Goal: Task Accomplishment & Management: Manage account settings

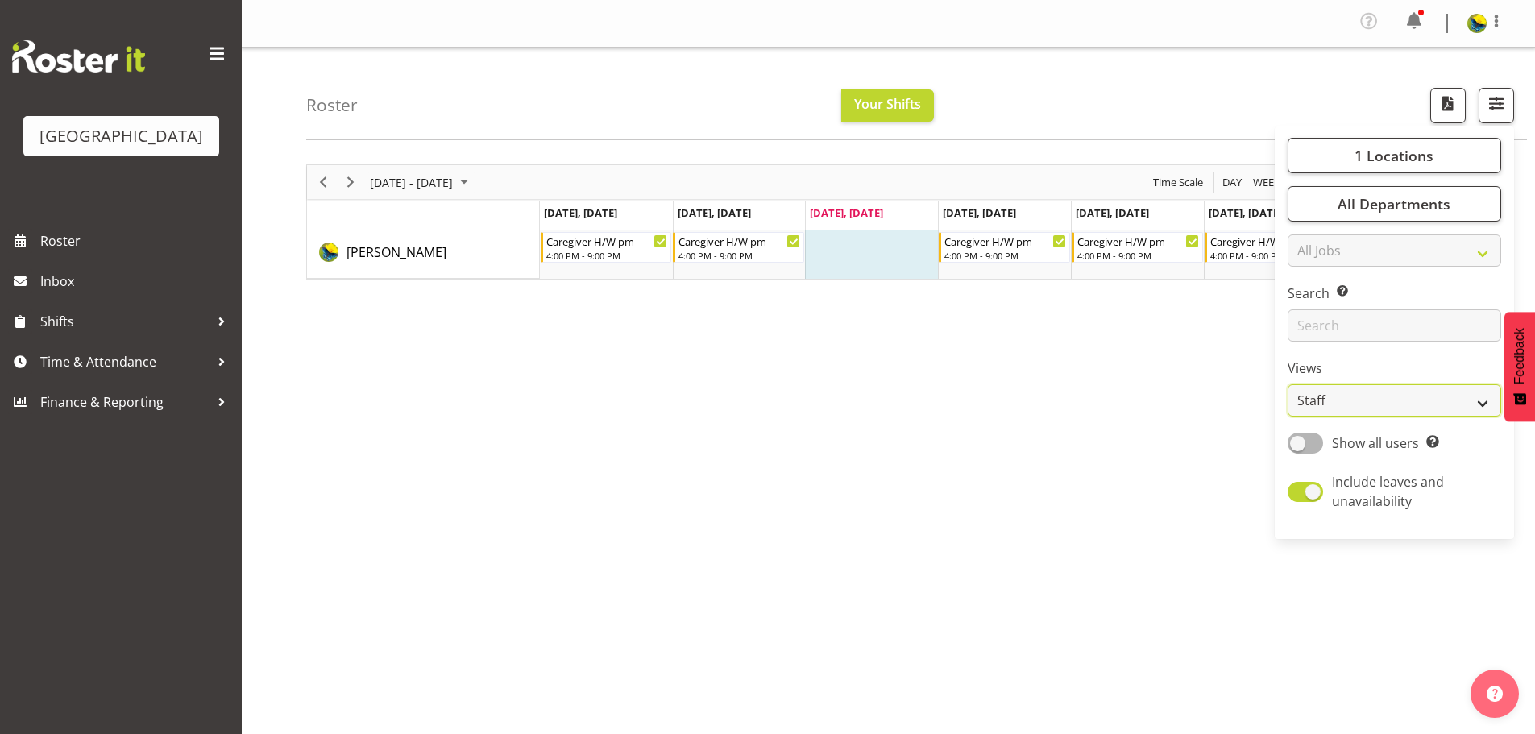
click at [1473, 416] on select "Staff Role Shift - Horizontal Shift - Vertical Staff - Location" at bounding box center [1393, 400] width 213 height 32
select select "shift"
click at [1287, 416] on select "Staff Role Shift - Horizontal Shift - Vertical Staff - Location" at bounding box center [1393, 400] width 213 height 32
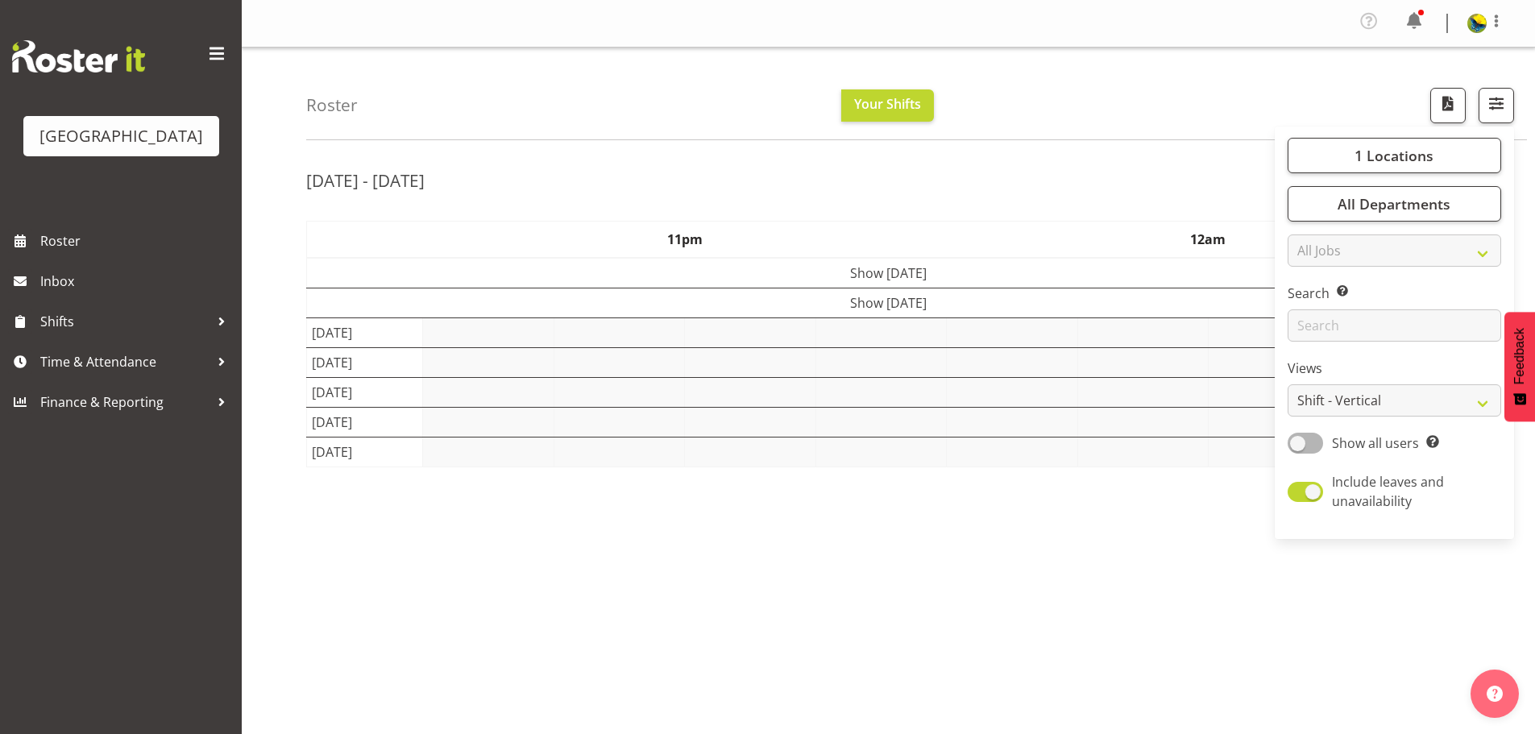
drag, startPoint x: 1151, startPoint y: 98, endPoint x: 1163, endPoint y: 63, distance: 37.4
click at [1157, 80] on div "Roster Your Shifts 1 Locations [GEOGRAPHIC_DATA] Kitchen [GEOGRAPHIC_DATA] Sele…" at bounding box center [916, 94] width 1220 height 93
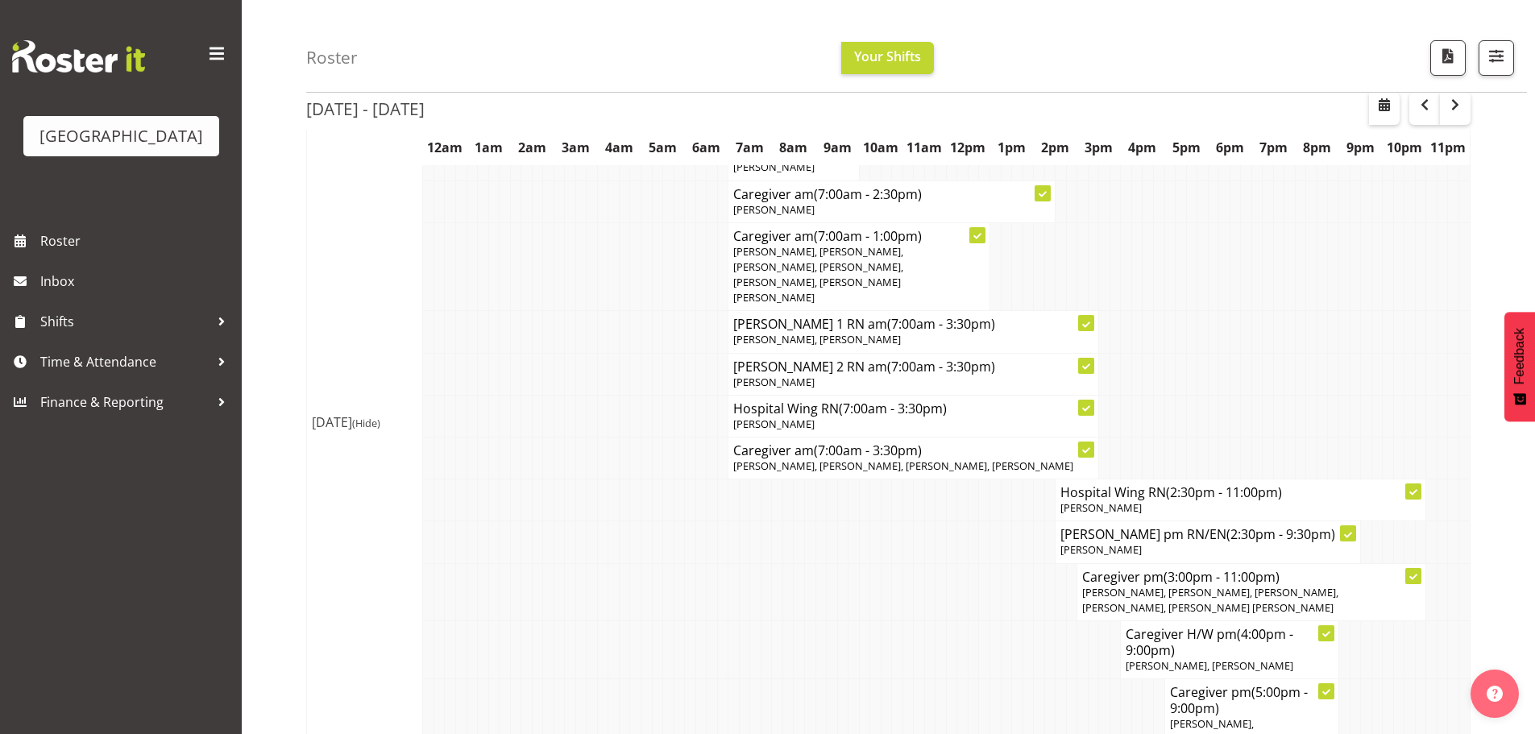
scroll to position [3867, 0]
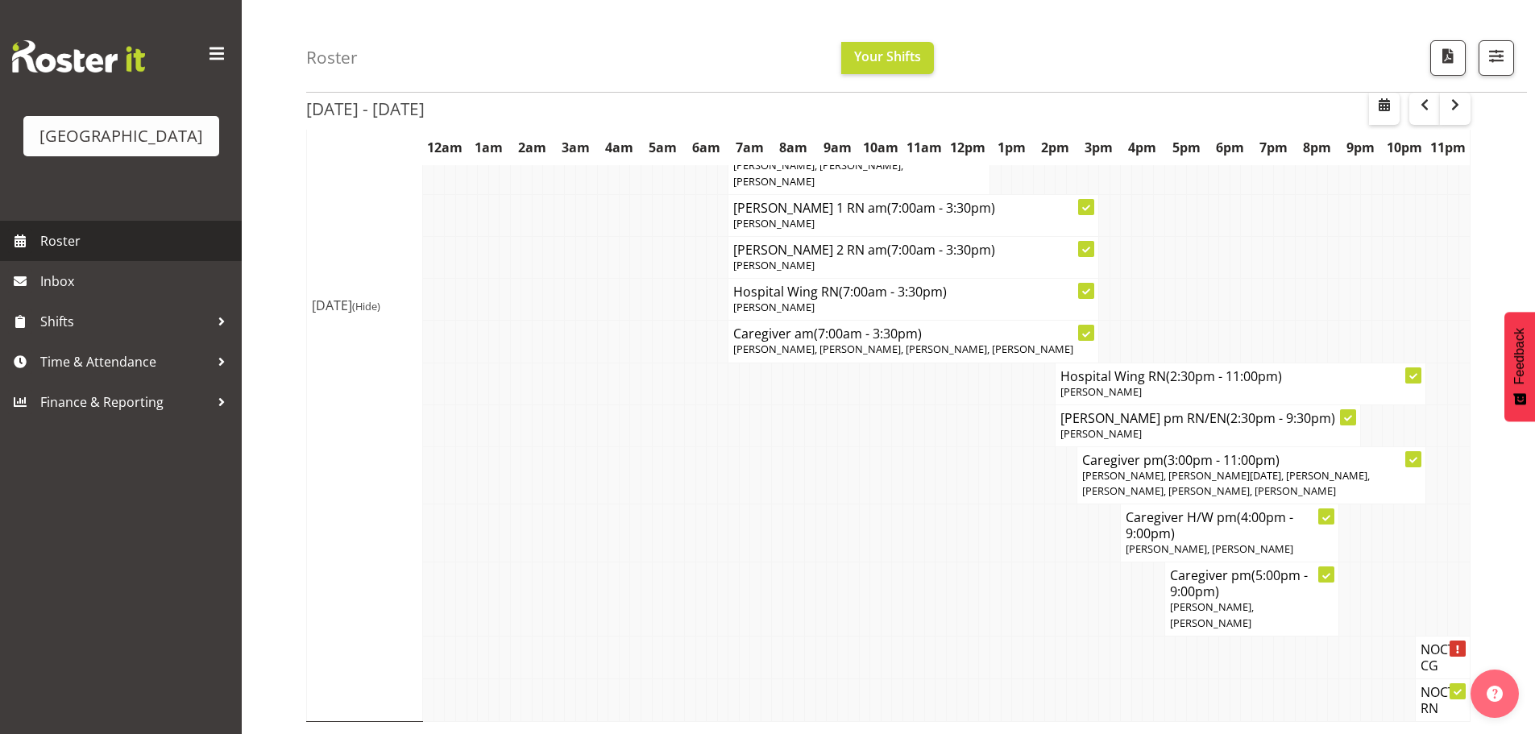
click at [108, 253] on span "Roster" at bounding box center [136, 241] width 193 height 24
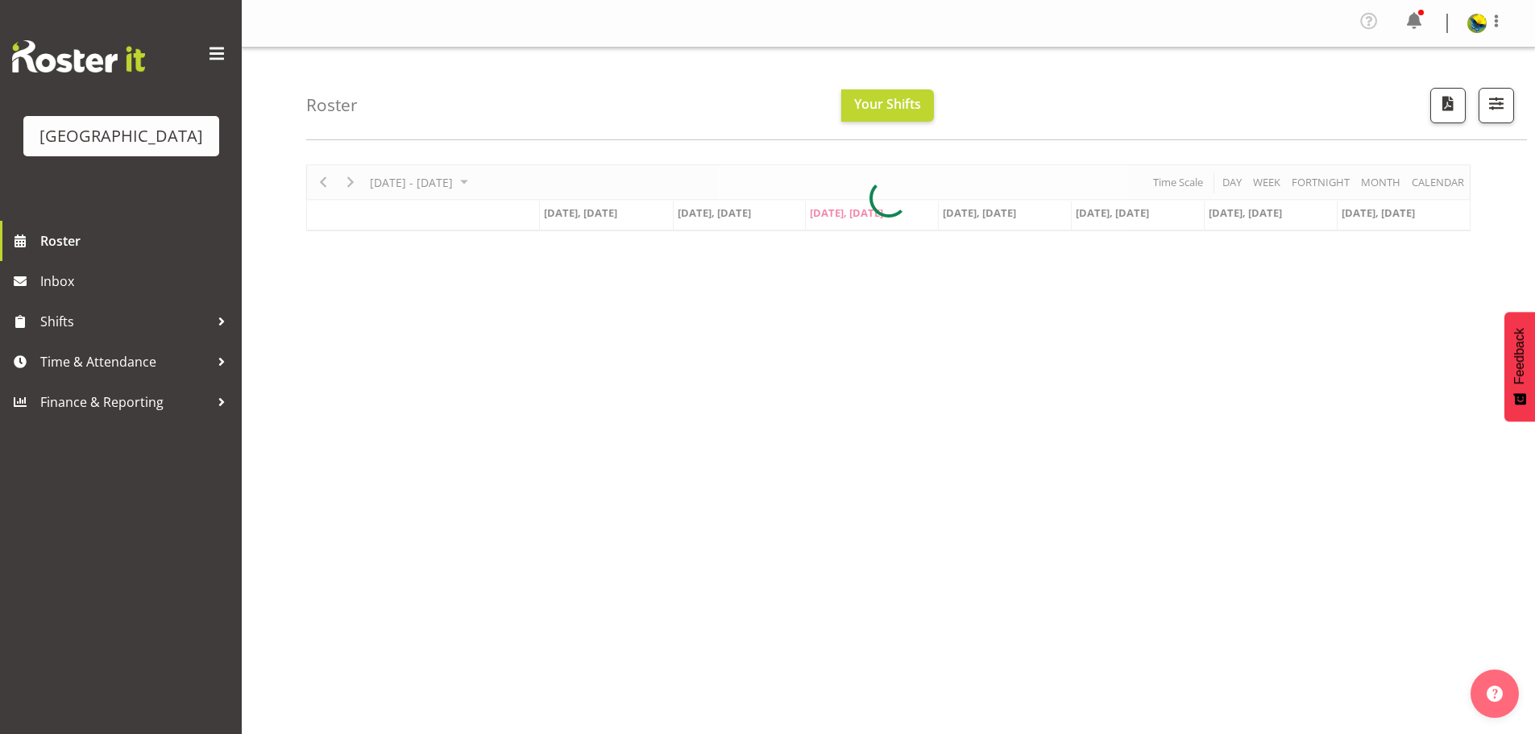
click at [1446, 195] on div at bounding box center [888, 197] width 1164 height 67
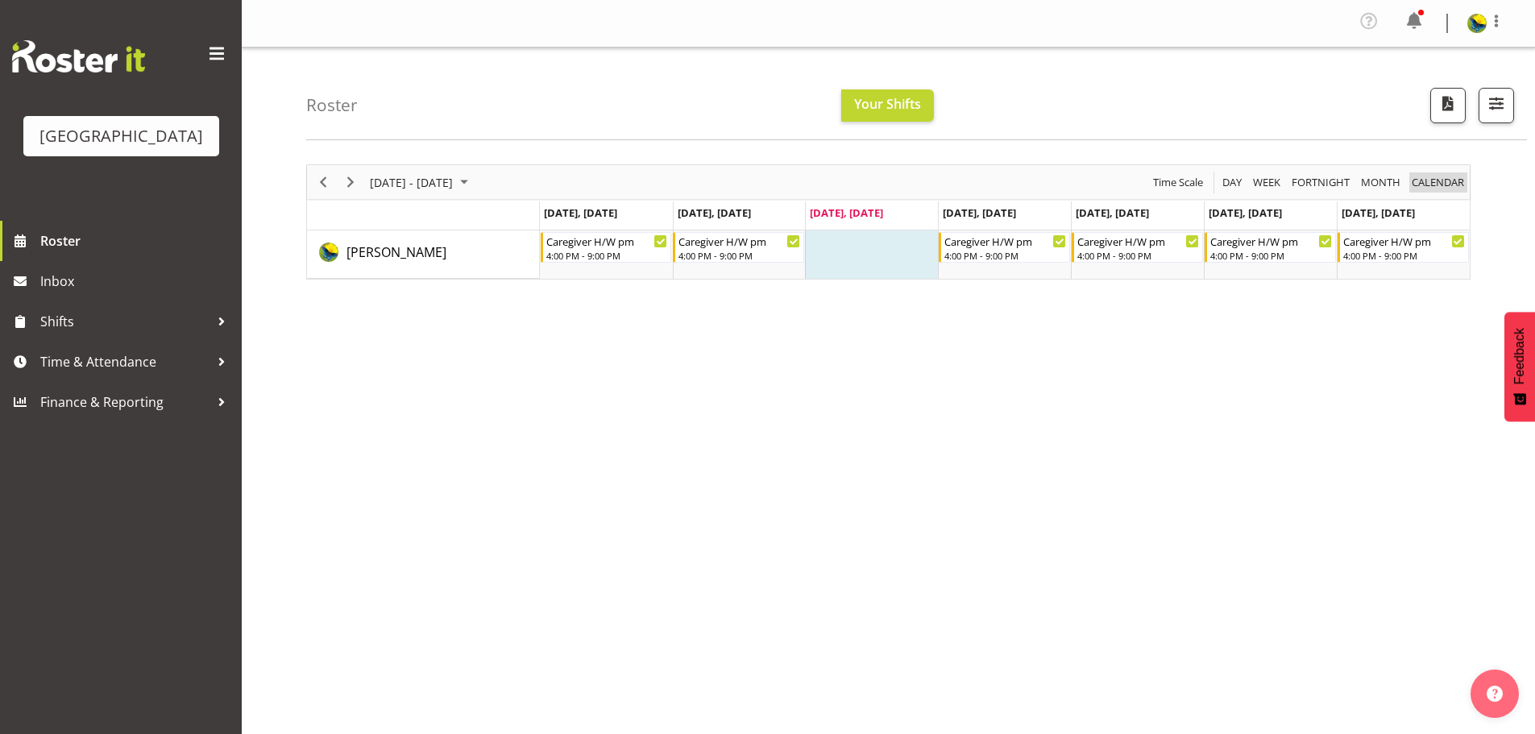
click at [1432, 193] on span "calendar" at bounding box center [1438, 182] width 56 height 20
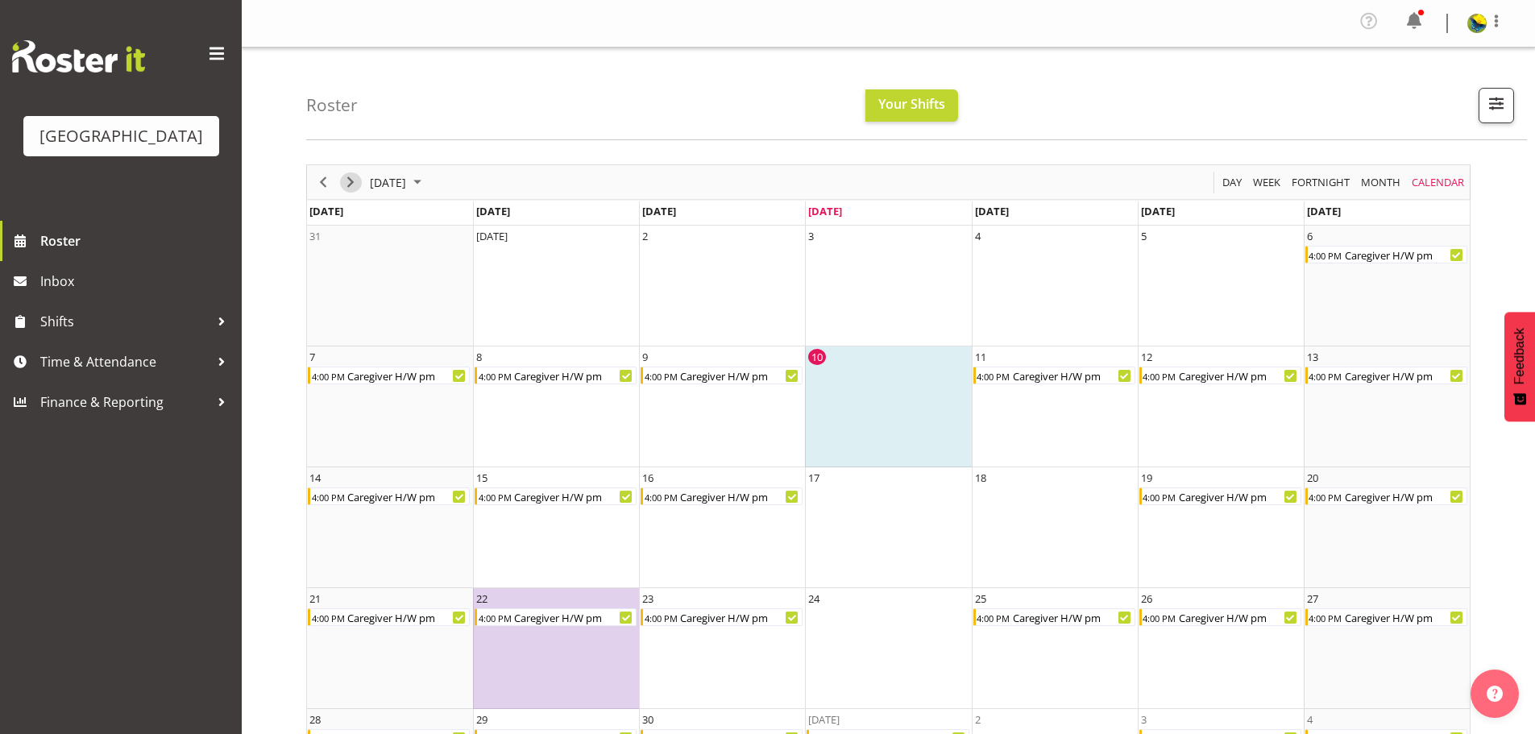
click at [350, 191] on span "Next" at bounding box center [350, 182] width 19 height 20
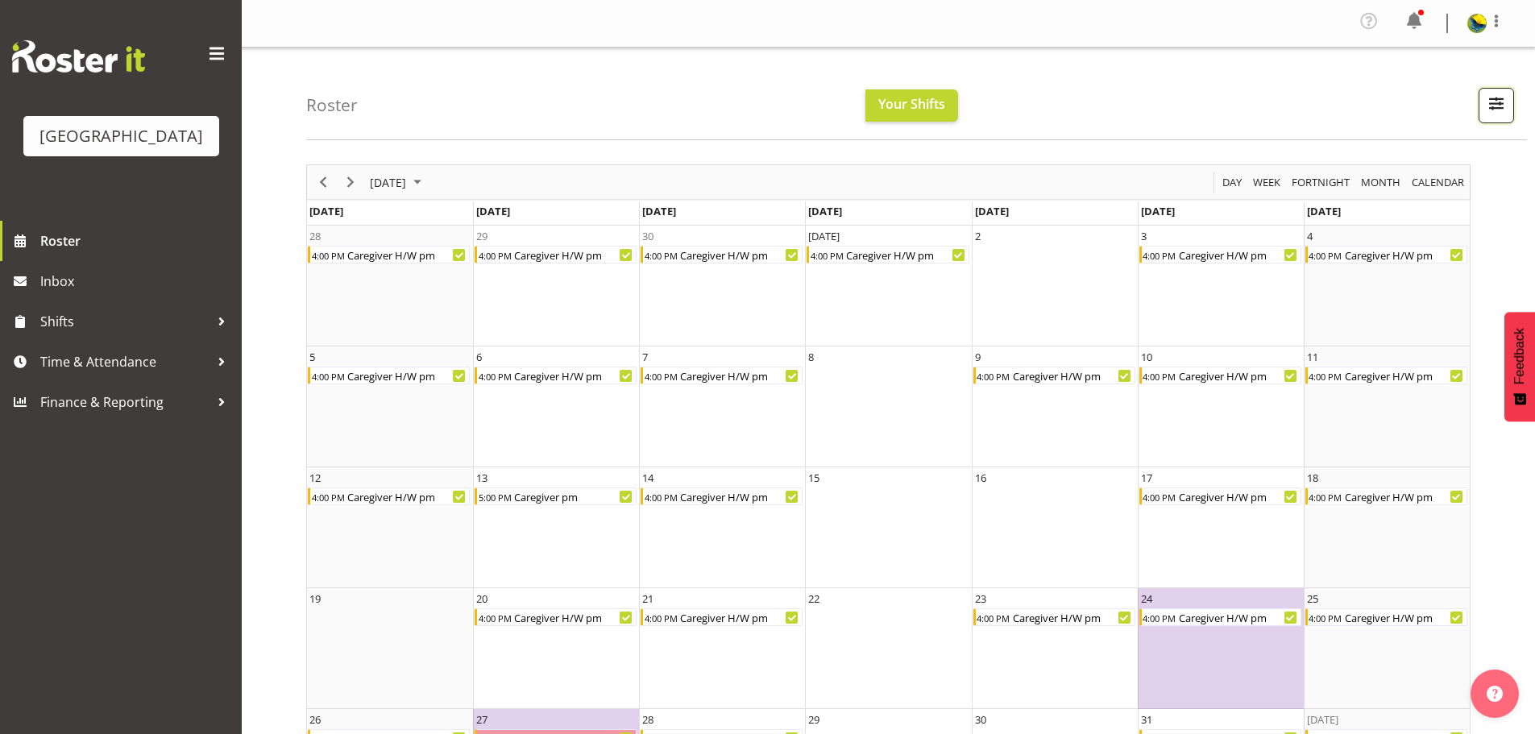
click at [1501, 106] on span "button" at bounding box center [1495, 103] width 21 height 21
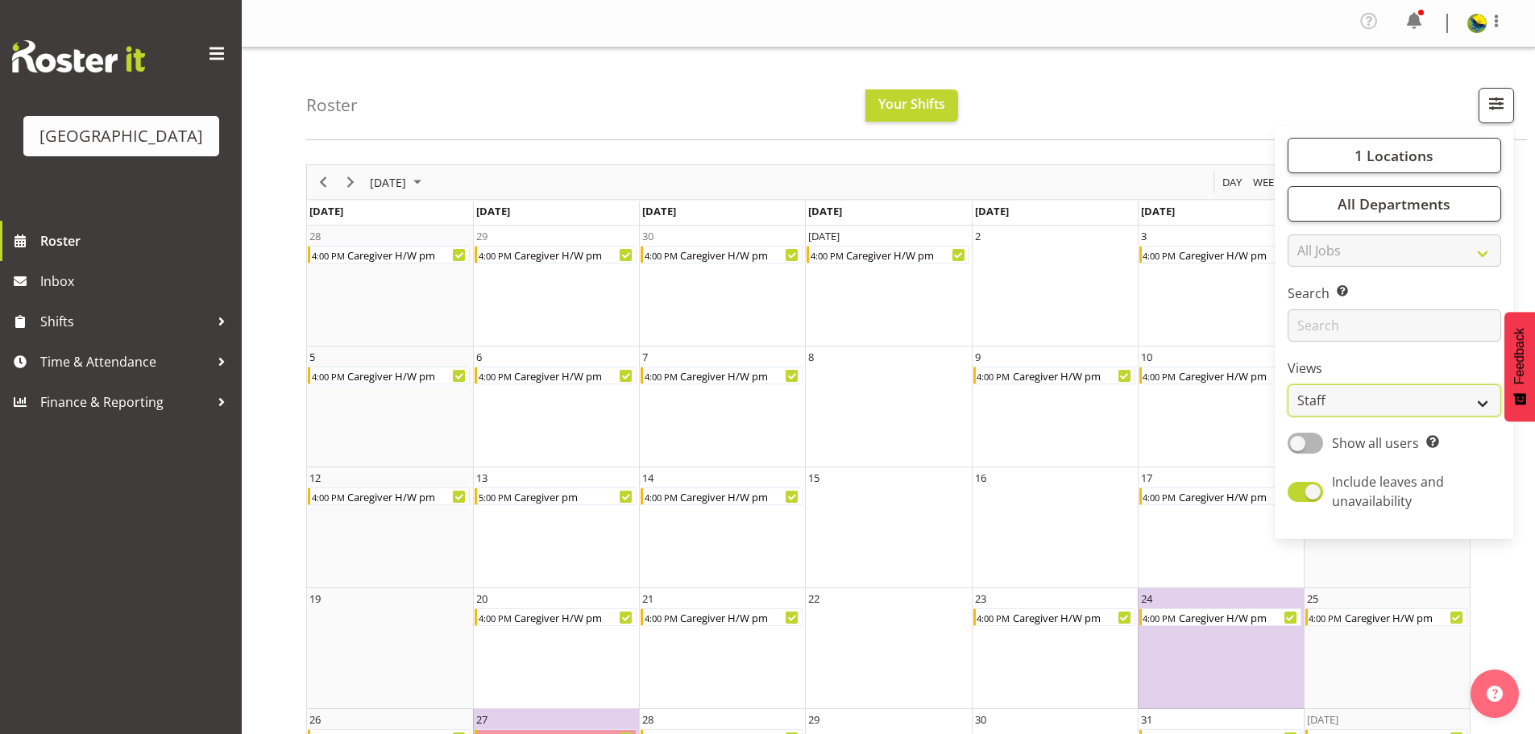
click at [1469, 416] on select "Staff Role Shift - Horizontal Shift - Vertical Staff - Location" at bounding box center [1393, 400] width 213 height 32
select select "shiftH"
click at [1287, 416] on select "Staff Role Shift - Horizontal Shift - Vertical Staff - Location" at bounding box center [1393, 400] width 213 height 32
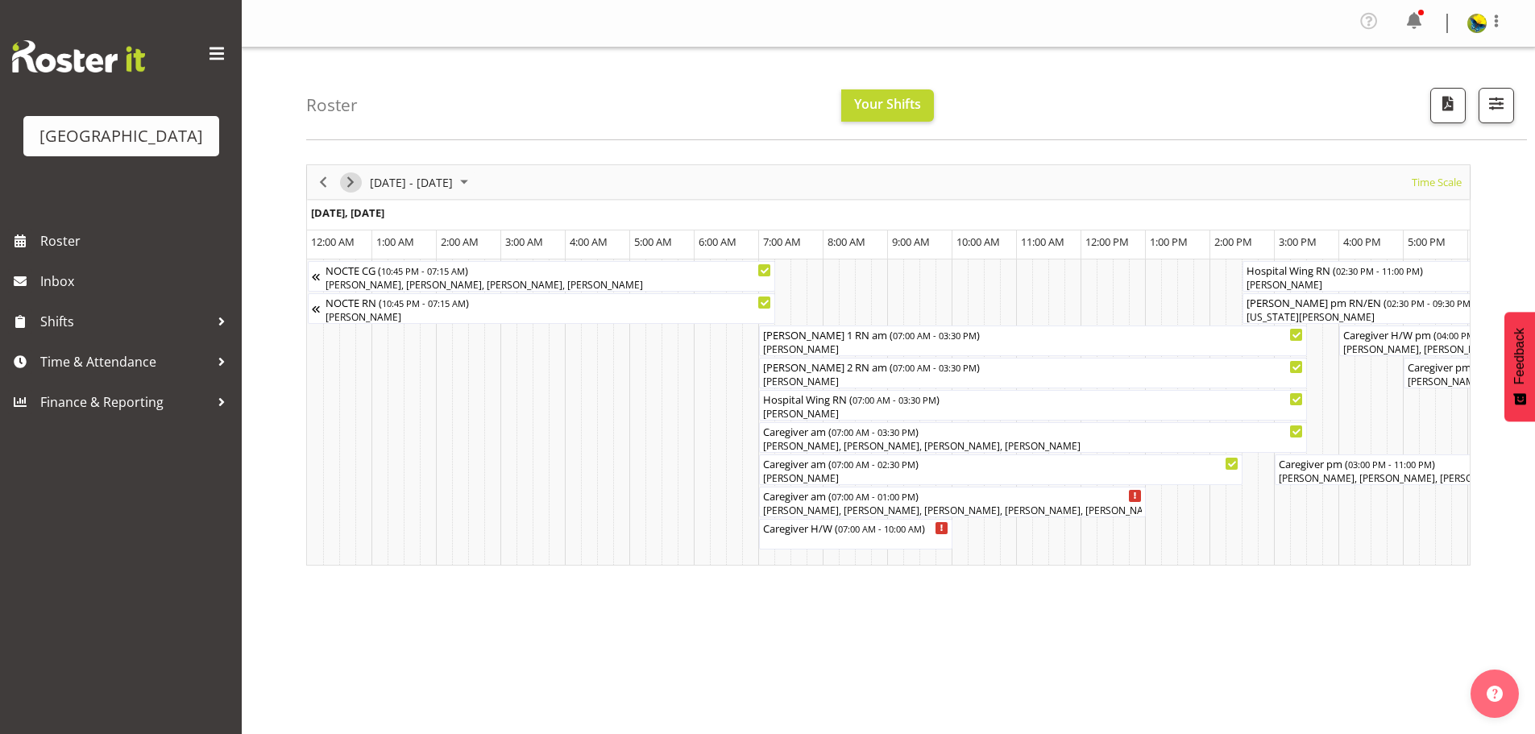
click at [346, 192] on span "Next" at bounding box center [350, 182] width 19 height 20
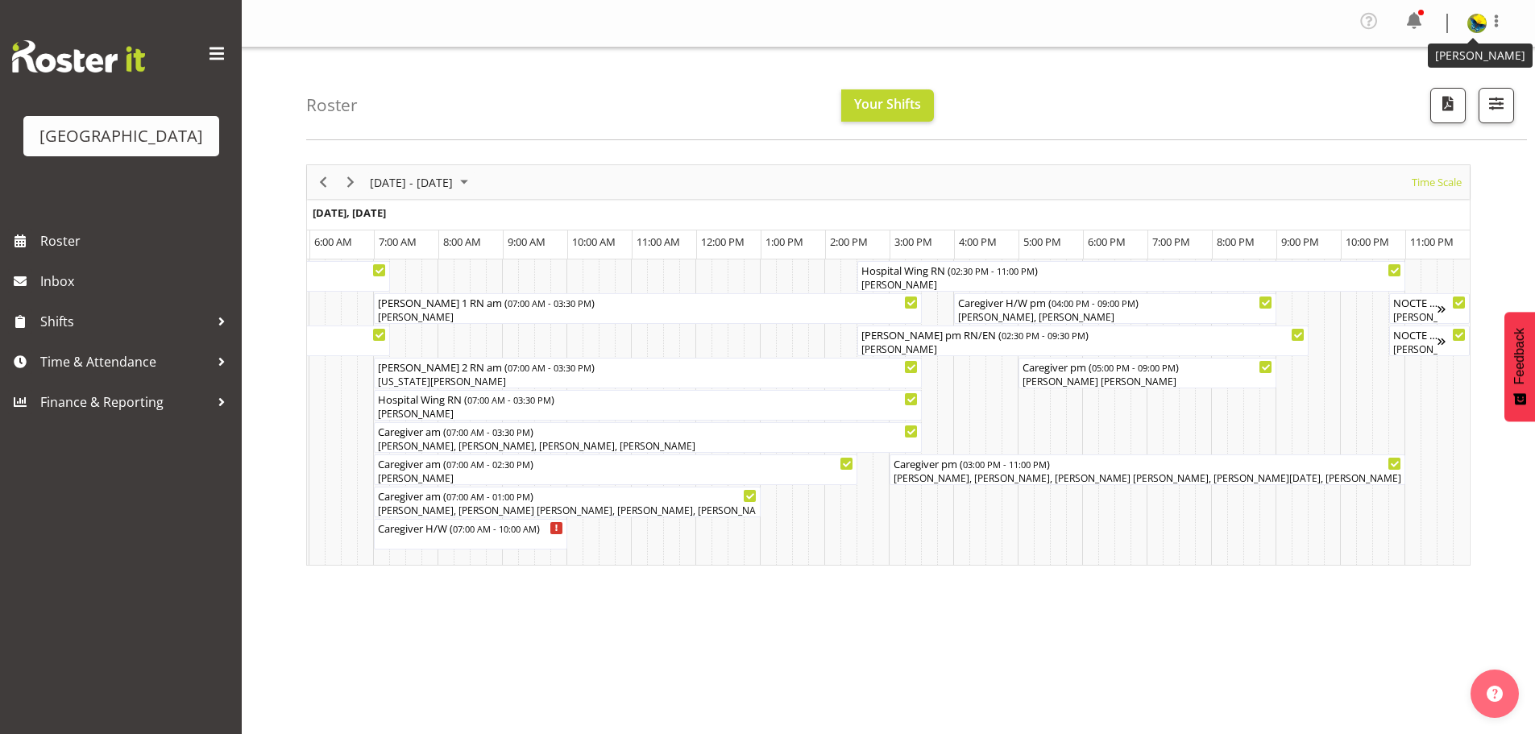
click at [1472, 23] on img at bounding box center [1476, 23] width 19 height 19
click at [329, 193] on span "Previous" at bounding box center [322, 182] width 19 height 20
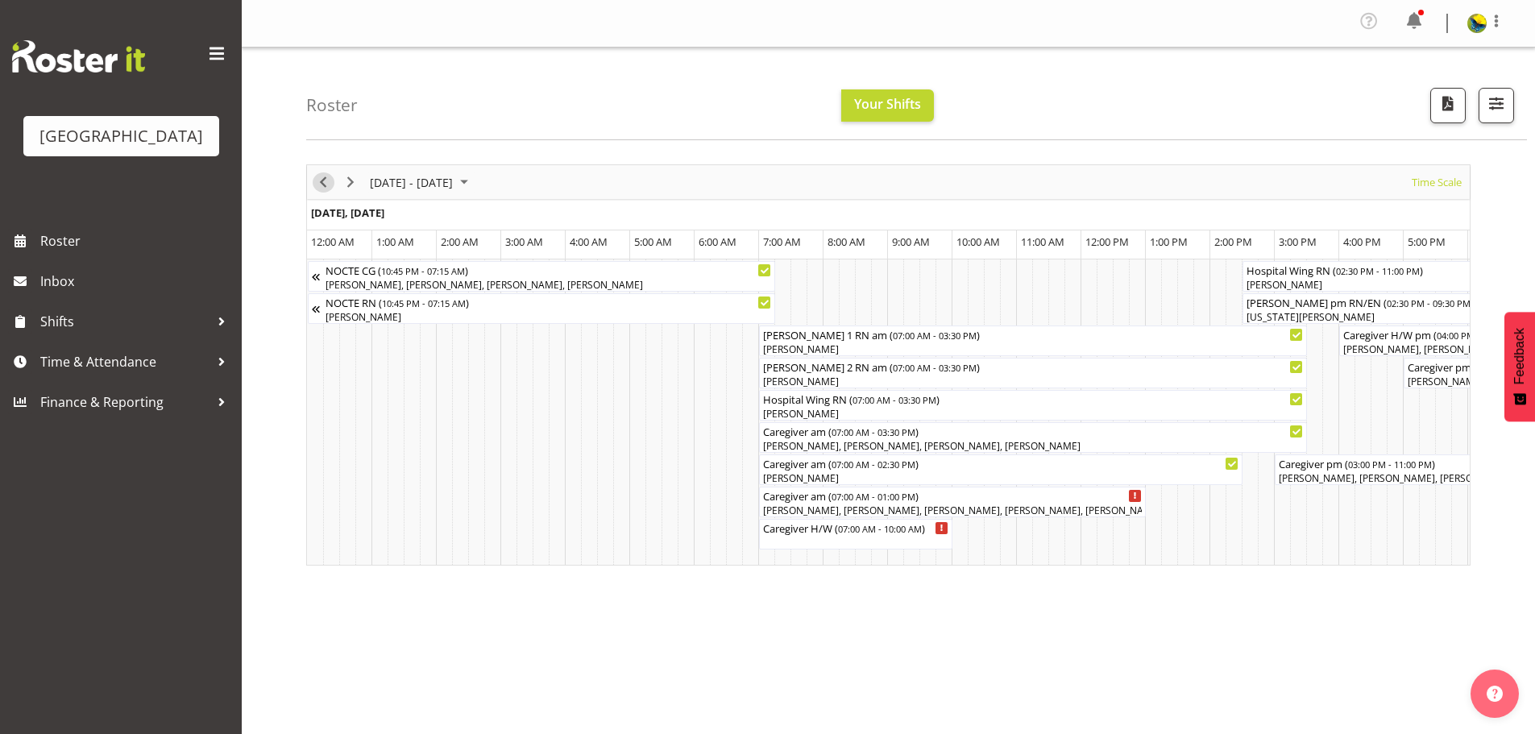
click at [329, 193] on span "Previous" at bounding box center [322, 182] width 19 height 20
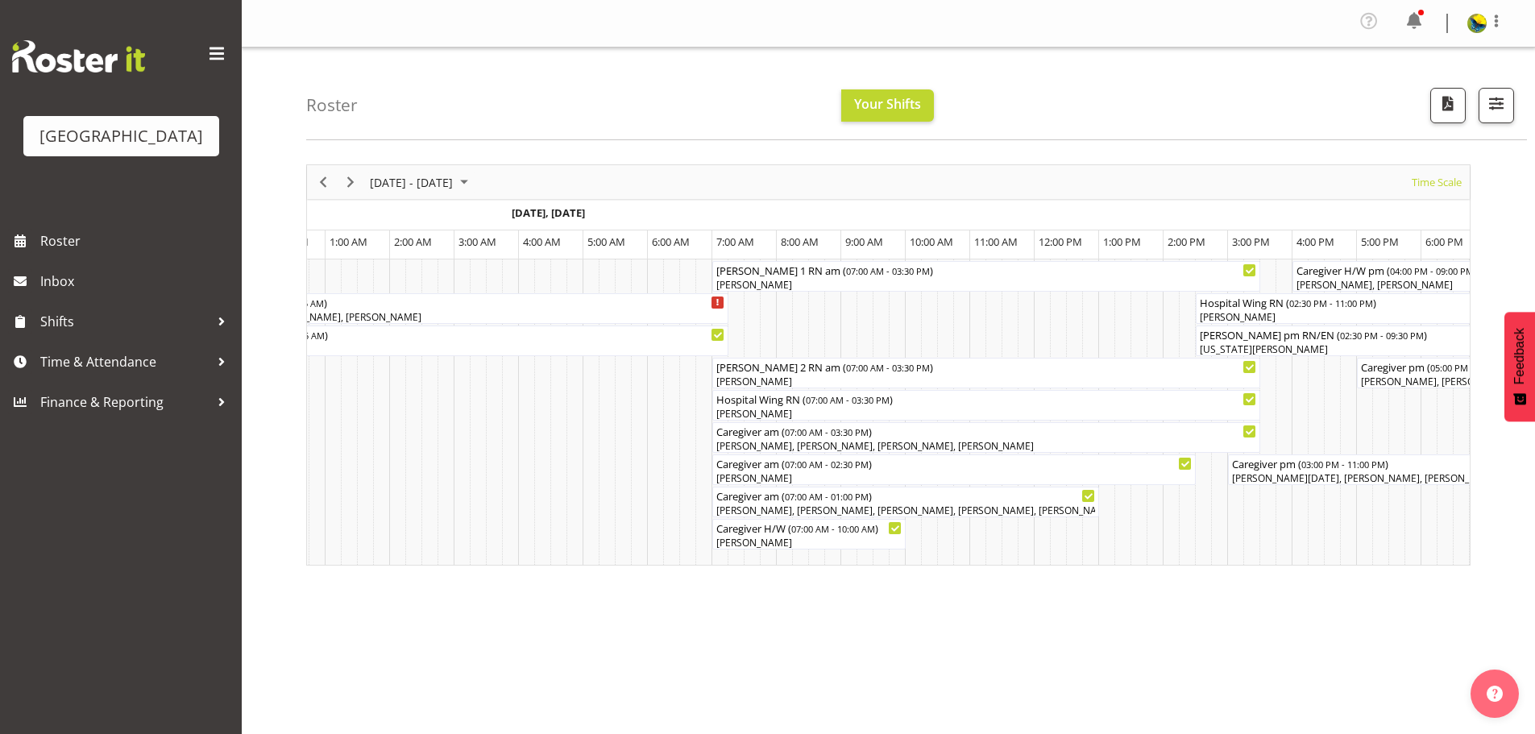
scroll to position [0, 4887]
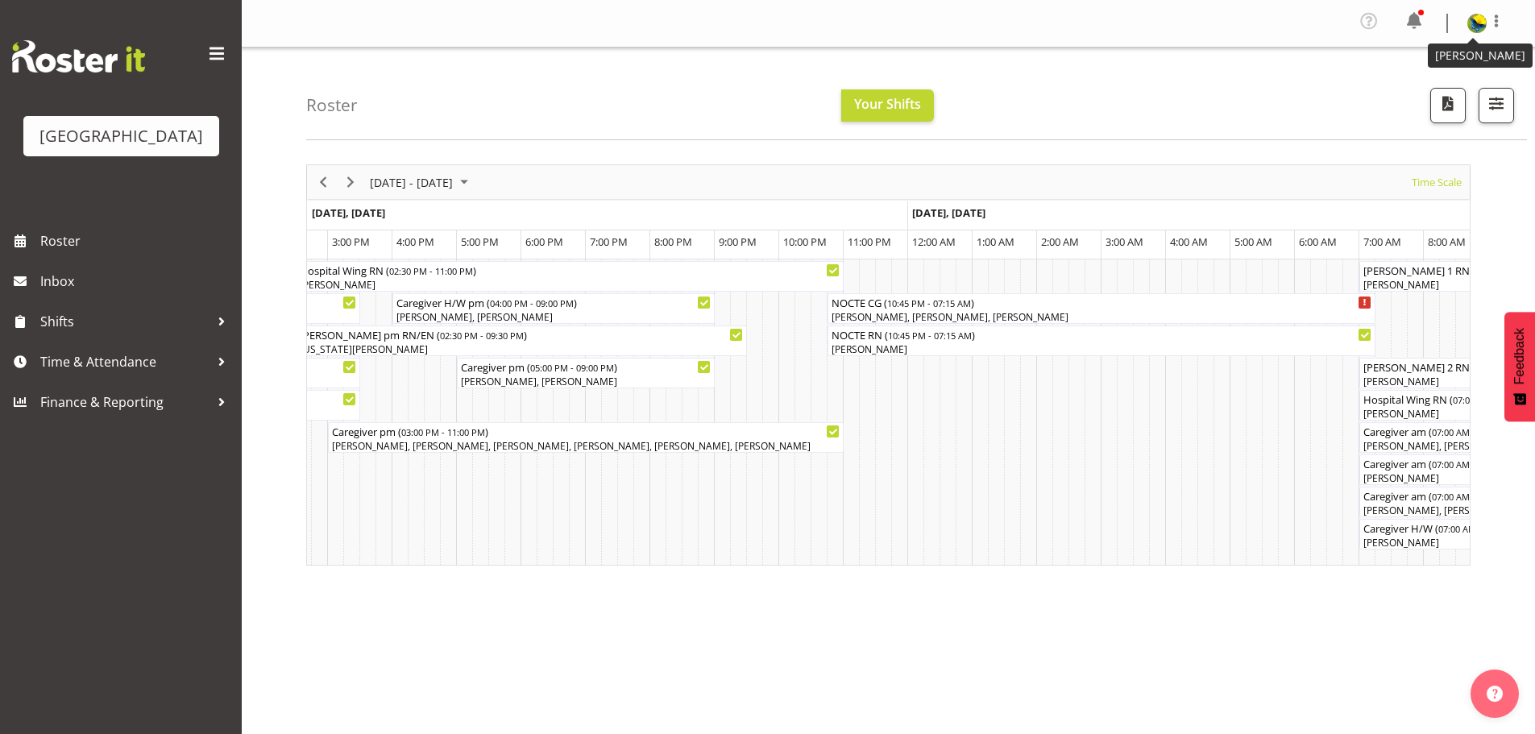
click at [1467, 33] on figure at bounding box center [1476, 23] width 19 height 19
click at [1449, 100] on link "Log Out" at bounding box center [1428, 88] width 155 height 29
